Goal: Task Accomplishment & Management: Manage account settings

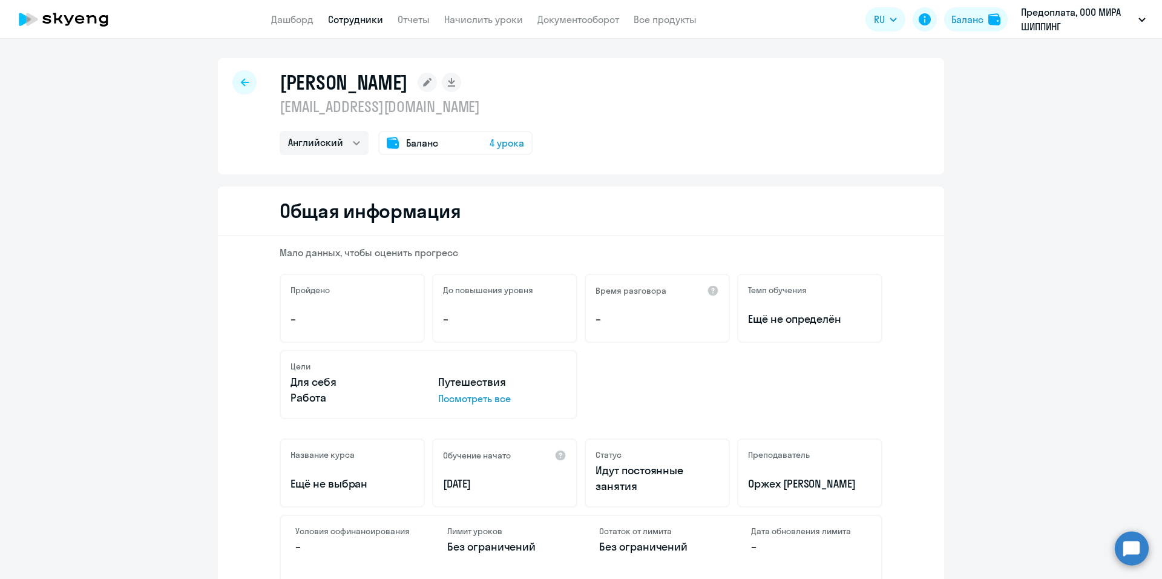
select select "english"
click at [241, 83] on icon at bounding box center [245, 82] width 8 height 8
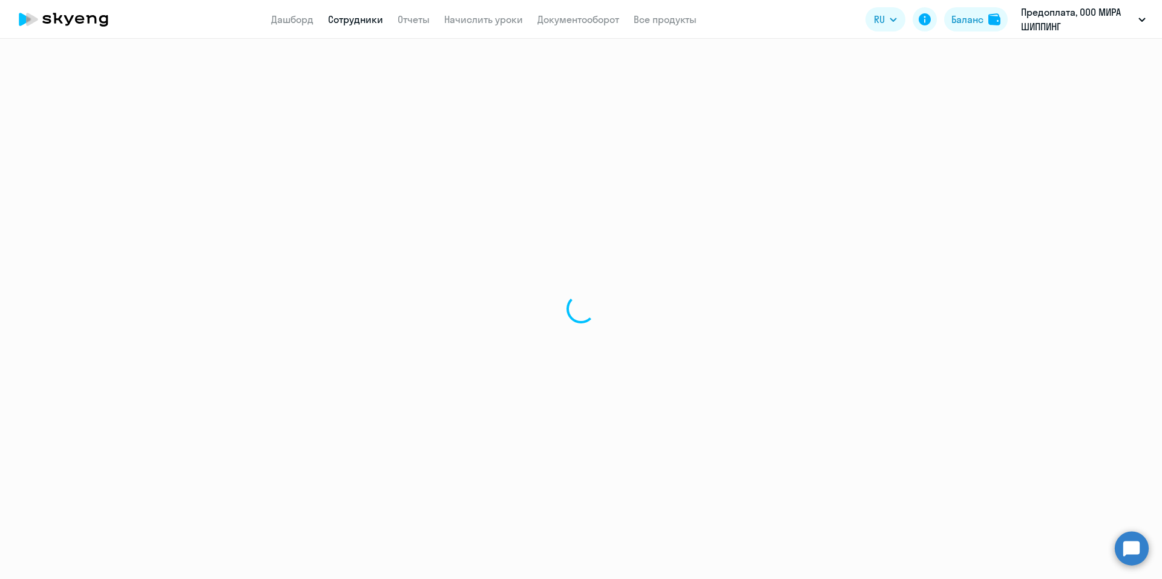
select select "30"
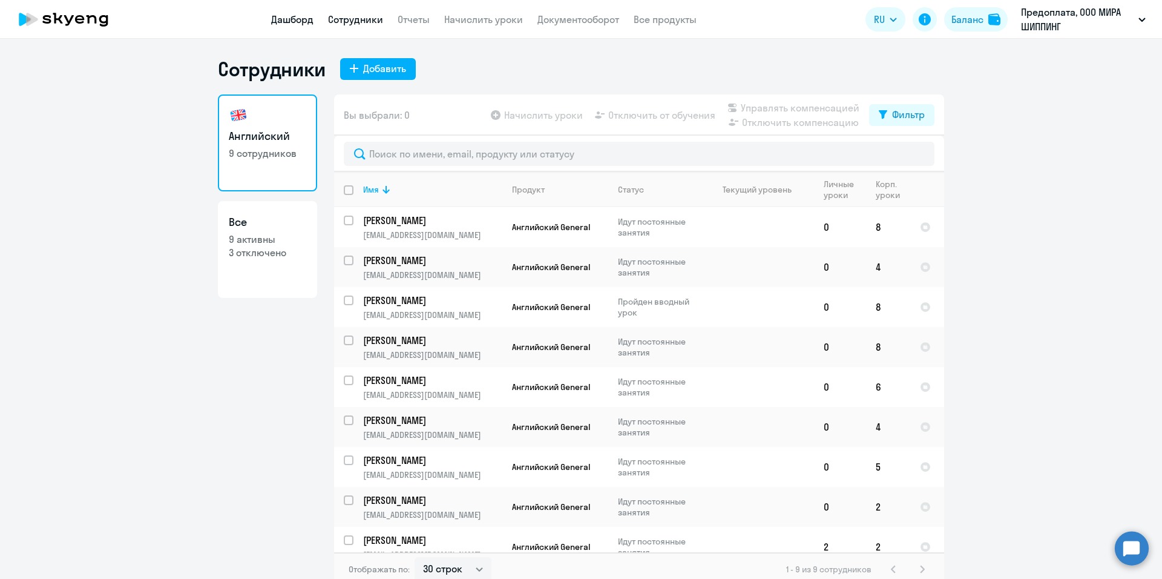
click at [286, 19] on link "Дашборд" at bounding box center [292, 19] width 42 height 12
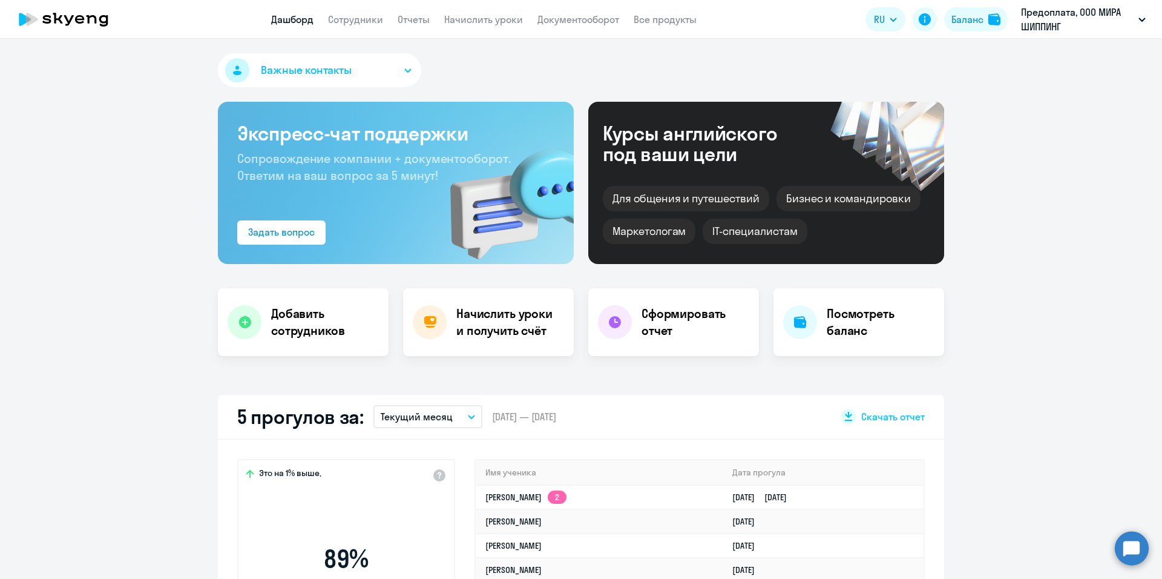
select select "30"
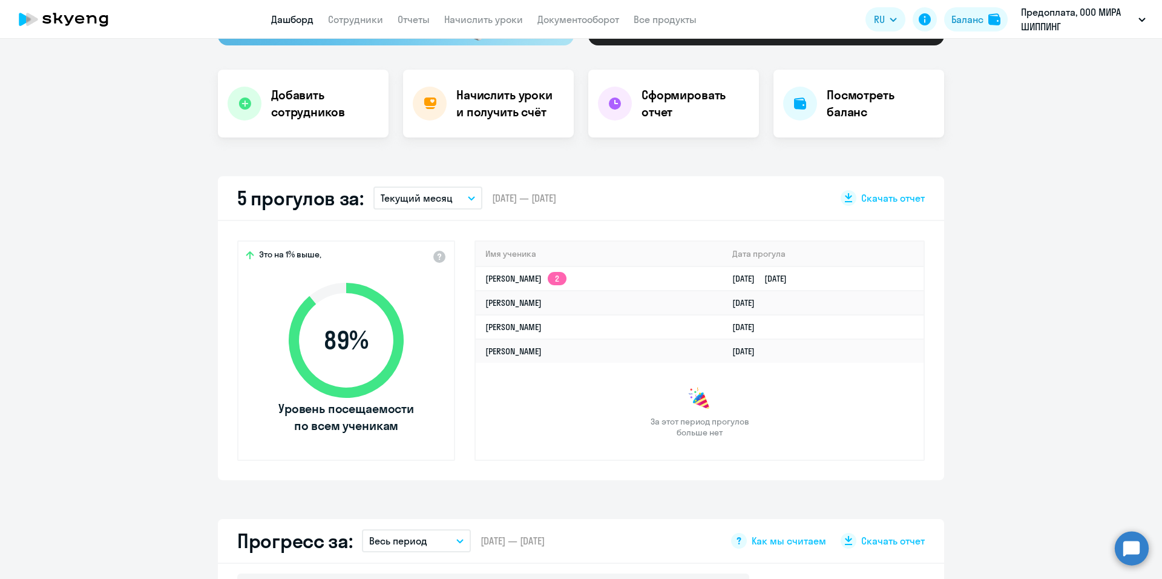
scroll to position [158, 0]
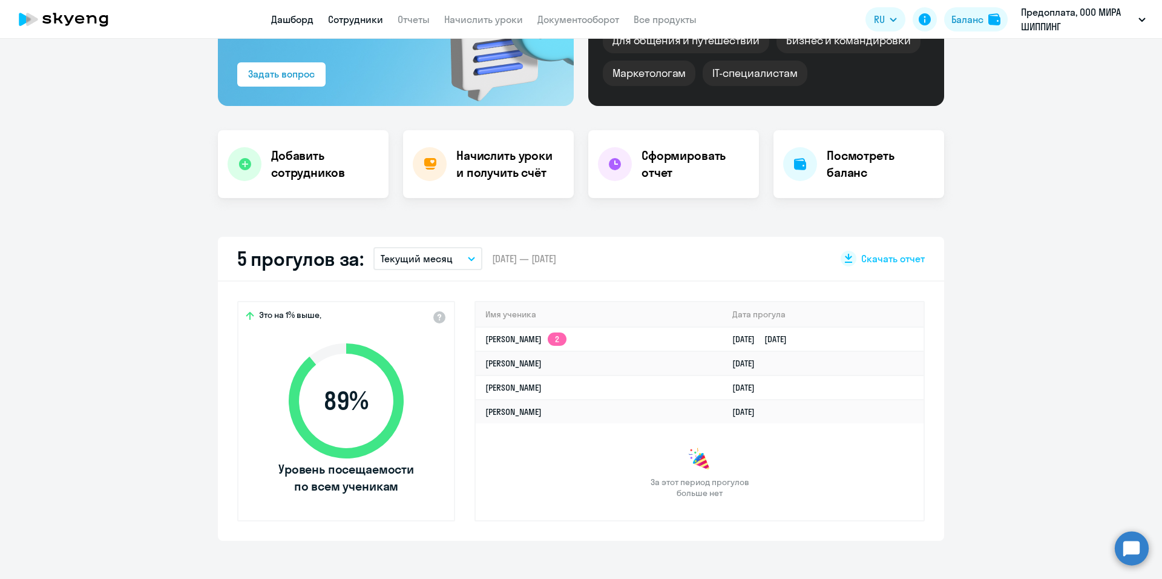
click at [355, 23] on link "Сотрудники" at bounding box center [355, 19] width 55 height 12
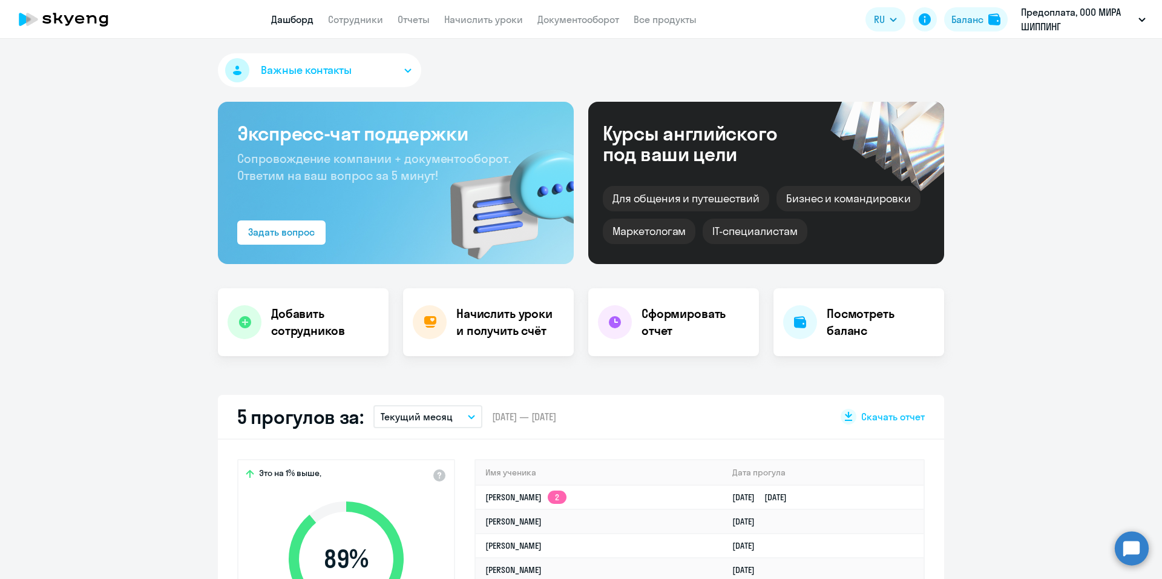
select select "30"
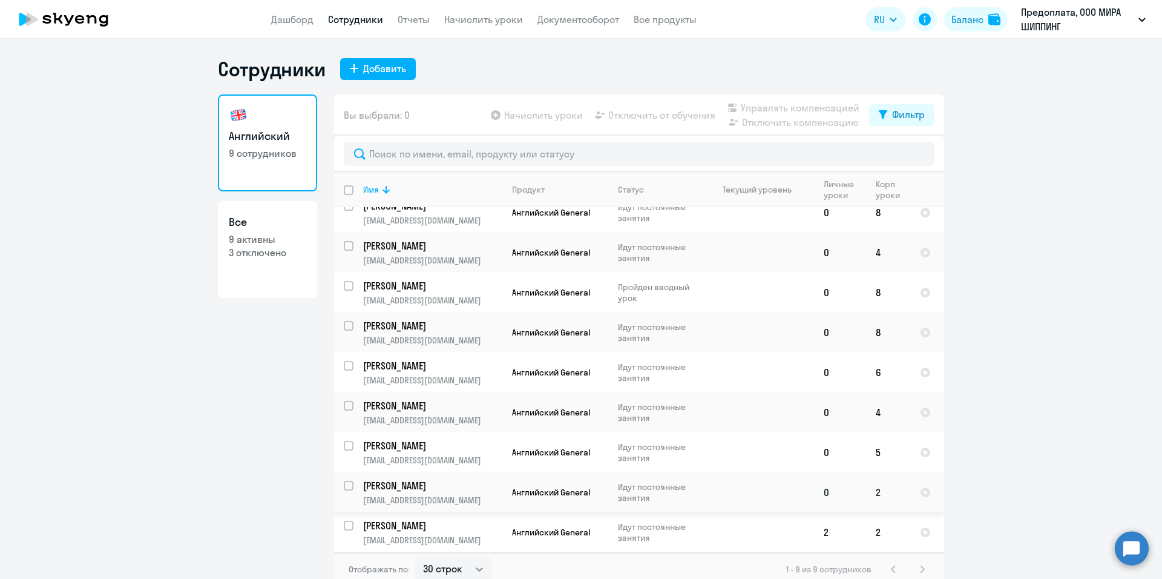
scroll to position [7, 0]
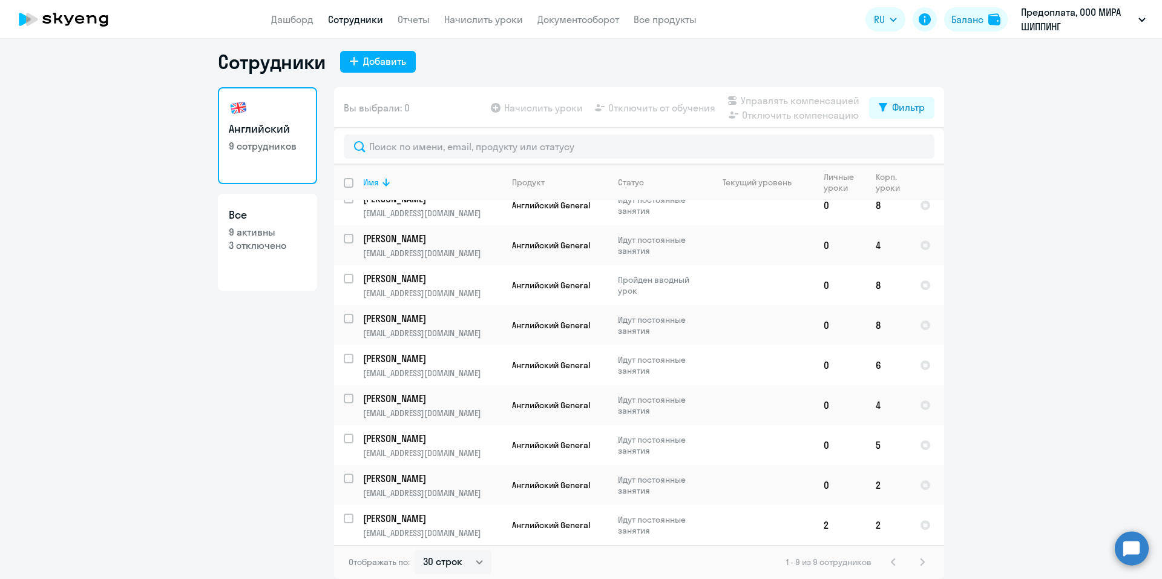
click at [273, 262] on link "Все 9 активны 3 отключено" at bounding box center [267, 242] width 99 height 97
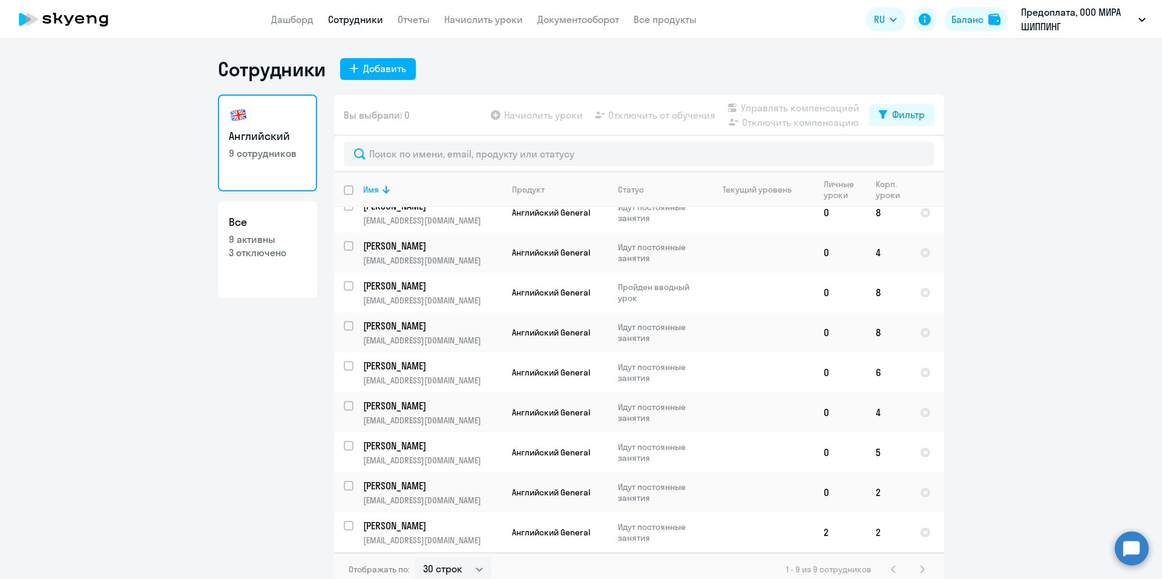
select select "30"
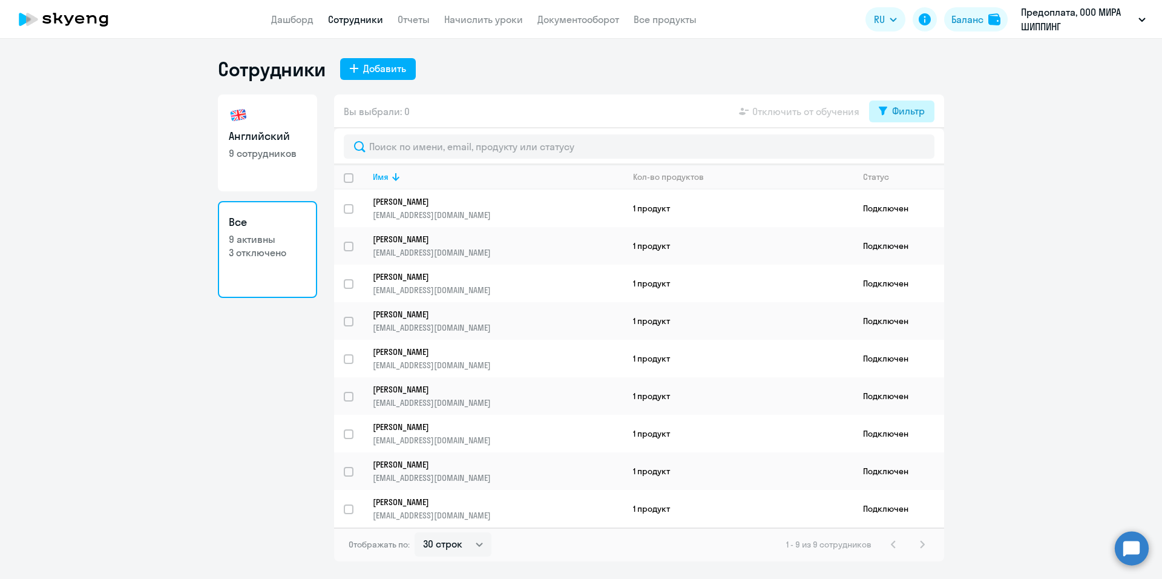
click at [898, 116] on div "Фильтр" at bounding box center [908, 111] width 33 height 15
click at [915, 153] on span at bounding box center [915, 151] width 21 height 12
click at [905, 151] on input "checkbox" at bounding box center [904, 150] width 1 height 1
checkbox input "true"
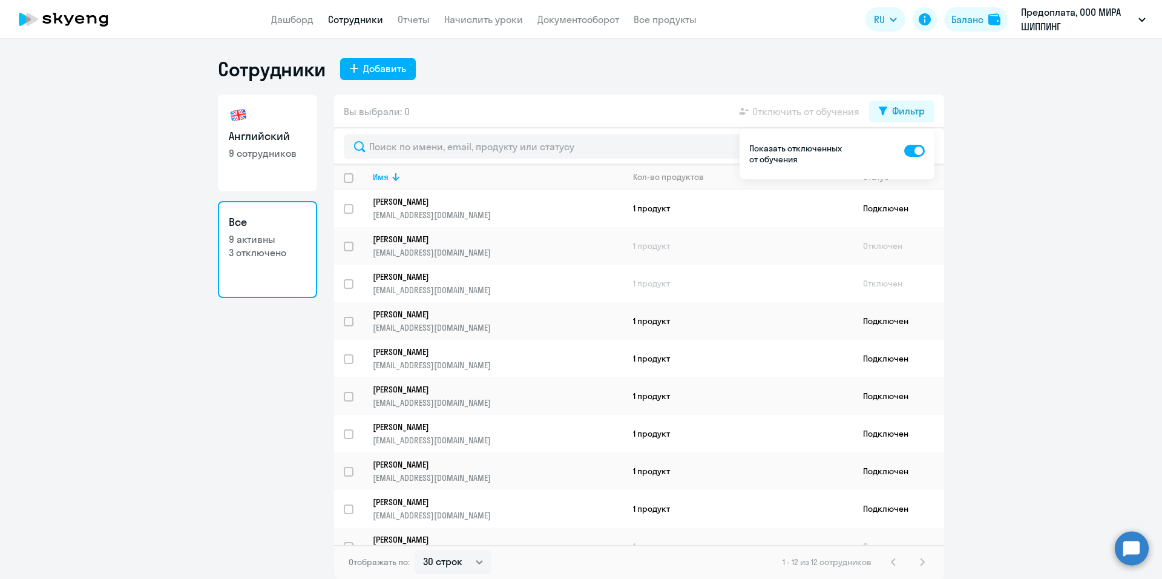
click at [1141, 350] on ng-component "Сотрудники Добавить Английский 9 сотрудников Все 9 активны 3 отключено Вы выбра…" at bounding box center [581, 318] width 1162 height 522
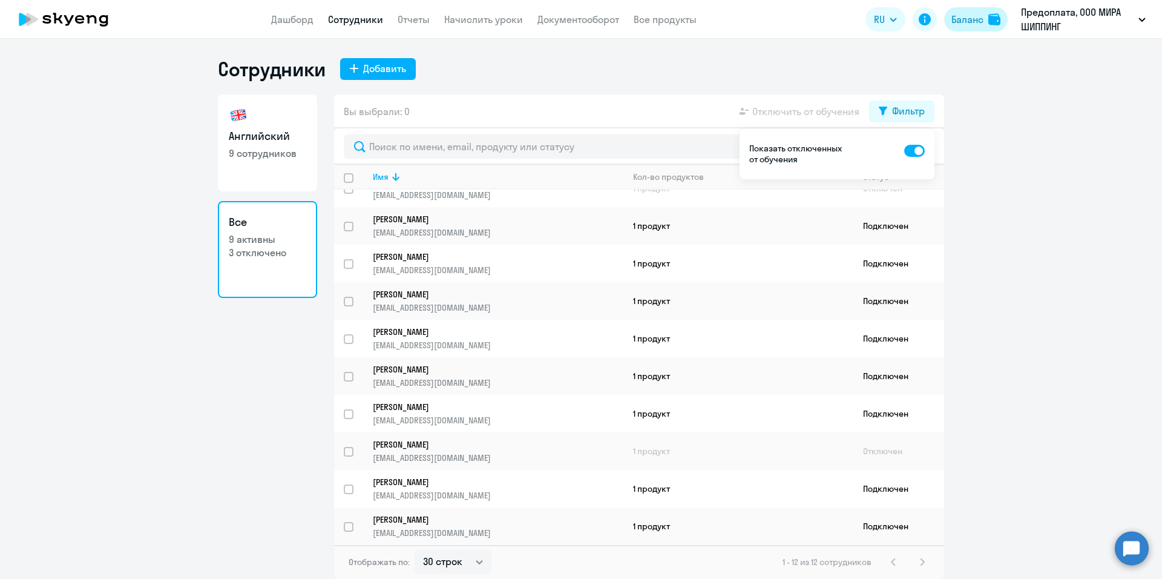
click at [969, 21] on div "Баланс" at bounding box center [968, 19] width 32 height 15
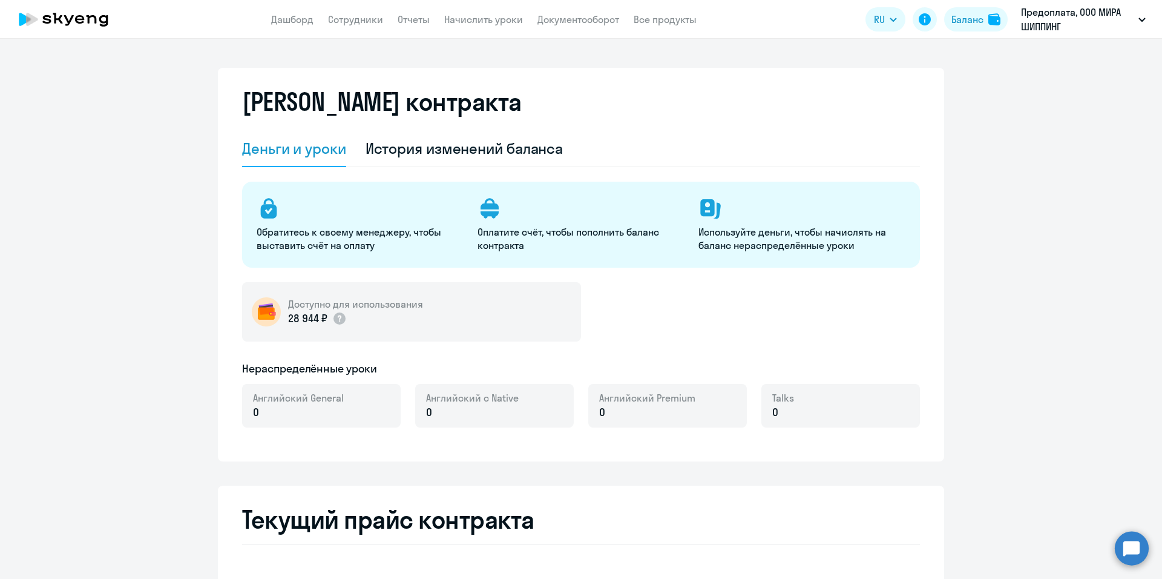
select select "english_adult_not_native_speaker"
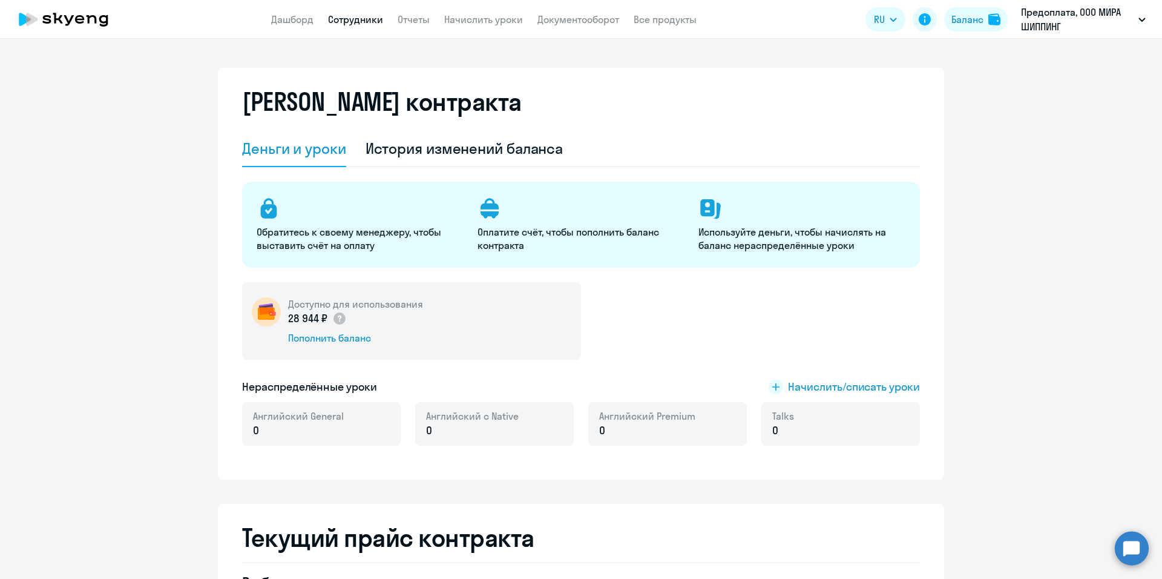
click at [340, 22] on link "Сотрудники" at bounding box center [355, 19] width 55 height 12
select select "30"
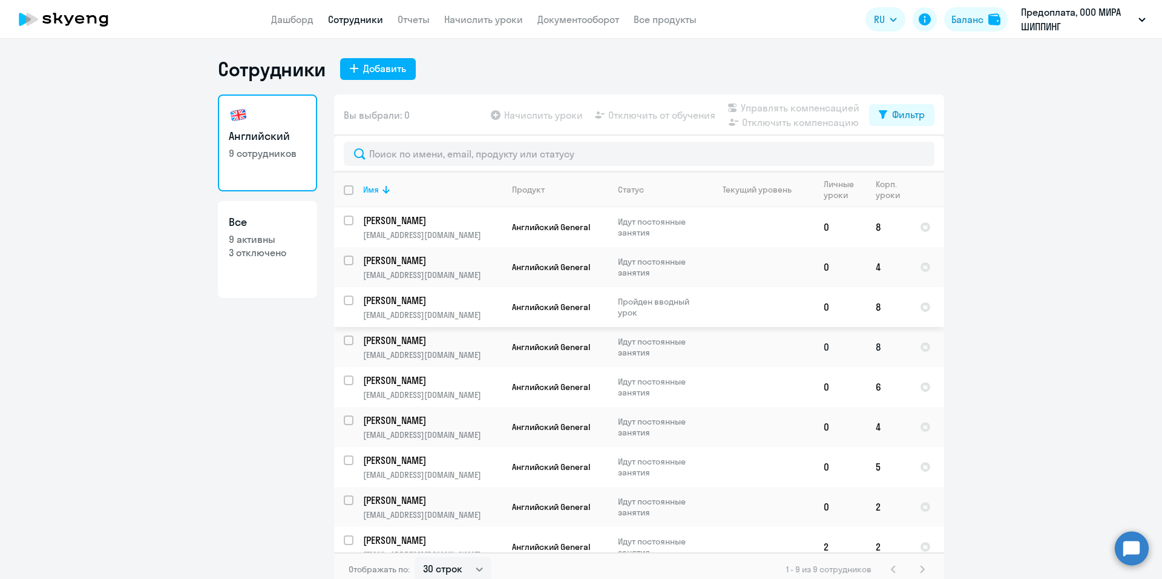
scroll to position [15, 0]
